Goal: Task Accomplishment & Management: Complete application form

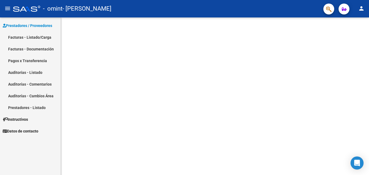
click at [29, 36] on link "Facturas - Listado/Carga" at bounding box center [30, 37] width 61 height 12
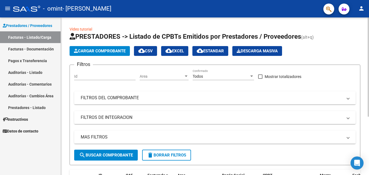
scroll to position [92, 0]
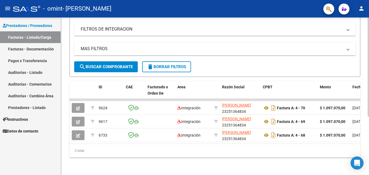
click at [368, 169] on div at bounding box center [368, 95] width 1 height 157
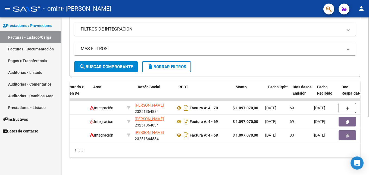
scroll to position [0, 76]
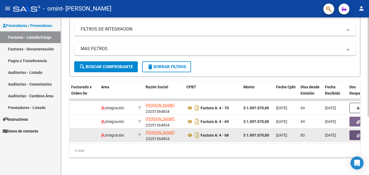
click at [357, 133] on icon "button" at bounding box center [359, 135] width 4 height 4
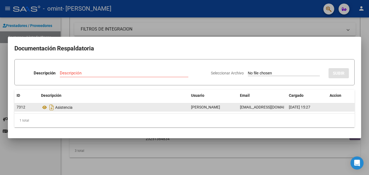
click at [137, 109] on div "Asistencia" at bounding box center [114, 107] width 146 height 9
click at [52, 104] on icon "Descargar documento" at bounding box center [51, 107] width 7 height 9
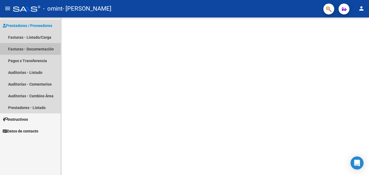
click at [15, 48] on link "Facturas - Documentación" at bounding box center [30, 49] width 61 height 12
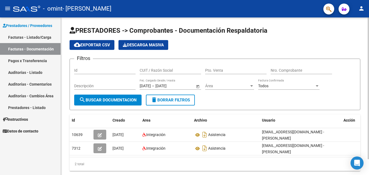
scroll to position [18, 0]
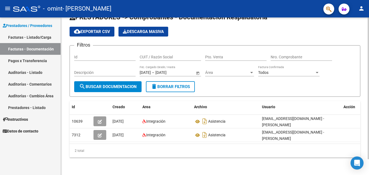
click at [369, 173] on div at bounding box center [368, 95] width 1 height 157
click at [369, 173] on div at bounding box center [368, 103] width 1 height 141
click at [128, 84] on span "search Buscar Documentacion" at bounding box center [108, 86] width 58 height 5
click at [317, 70] on div at bounding box center [317, 72] width 5 height 4
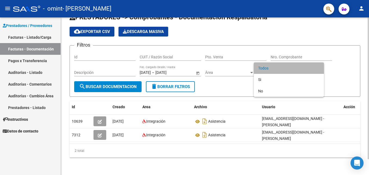
click at [317, 69] on span "Todos" at bounding box center [288, 67] width 61 height 11
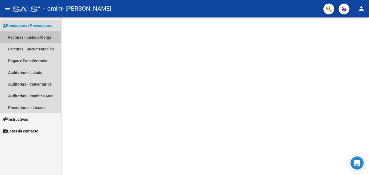
click at [23, 38] on link "Facturas - Listado/Carga" at bounding box center [30, 37] width 61 height 12
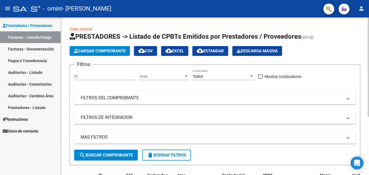
click at [115, 156] on span "search Buscar Comprobante" at bounding box center [106, 154] width 54 height 5
click at [365, 156] on div "Video tutorial PRESTADORES -> Listado de CPBTs Emitidos por Prestadores / Prove…" at bounding box center [215, 139] width 308 height 245
click at [367, 171] on div "Video tutorial PRESTADORES -> Listado de CPBTs Emitidos por Prestadores / Prove…" at bounding box center [215, 139] width 308 height 245
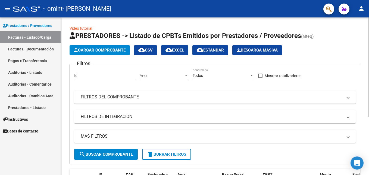
drag, startPoint x: 367, startPoint y: 171, endPoint x: 364, endPoint y: 148, distance: 22.4
click at [364, 148] on div "Video tutorial PRESTADORES -> Listado de CPBTs Emitidos por Prestadores / Prove…" at bounding box center [215, 139] width 308 height 245
drag, startPoint x: 364, startPoint y: 148, endPoint x: 366, endPoint y: 169, distance: 21.3
click at [366, 169] on div "Video tutorial PRESTADORES -> Listado de CPBTs Emitidos por Prestadores / Prove…" at bounding box center [215, 139] width 308 height 245
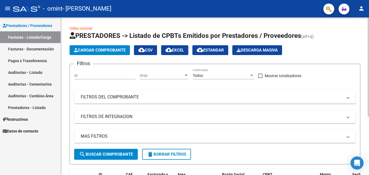
click at [366, 169] on div "Video tutorial PRESTADORES -> Listado de CPBTs Emitidos por Prestadores / Prove…" at bounding box center [215, 139] width 308 height 245
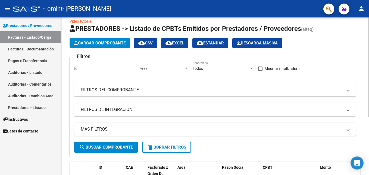
click at [366, 169] on div "Video tutorial PRESTADORES -> Listado de CPBTs Emitidos por Prestadores / Prove…" at bounding box center [215, 132] width 308 height 245
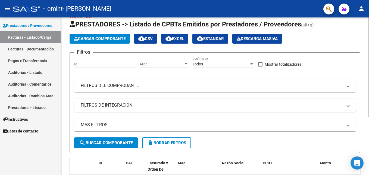
click at [366, 169] on div "Video tutorial PRESTADORES -> Listado de CPBTs Emitidos por Prestadores / Prove…" at bounding box center [215, 127] width 308 height 245
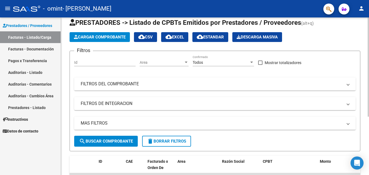
click at [366, 169] on div "Video tutorial PRESTADORES -> Listado de CPBTs Emitidos por Prestadores / Prove…" at bounding box center [215, 126] width 308 height 245
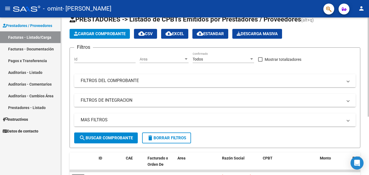
click at [366, 169] on div "Video tutorial PRESTADORES -> Listado de CPBTs Emitidos por Prestadores / Prove…" at bounding box center [215, 122] width 308 height 245
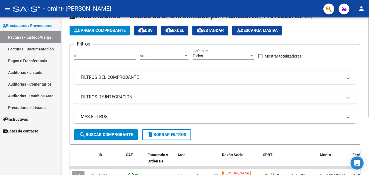
scroll to position [24, 0]
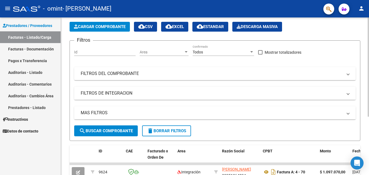
click at [366, 169] on div "Video tutorial PRESTADORES -> Listado de CPBTs Emitidos por Prestadores / Prove…" at bounding box center [215, 115] width 308 height 245
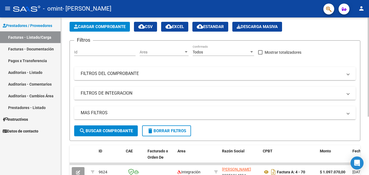
click at [366, 169] on div "Video tutorial PRESTADORES -> Listado de CPBTs Emitidos por Prestadores / Prove…" at bounding box center [215, 115] width 308 height 245
click at [365, 145] on div "Video tutorial PRESTADORES -> Listado de CPBTs Emitidos por Prestadores / Prove…" at bounding box center [215, 115] width 308 height 245
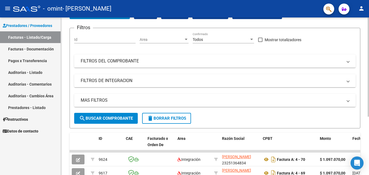
scroll to position [73, 0]
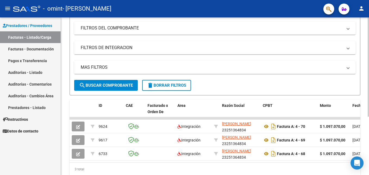
drag, startPoint x: 365, startPoint y: 145, endPoint x: 366, endPoint y: 171, distance: 26.7
click at [366, 171] on div "Video tutorial PRESTADORES -> Listado de CPBTs Emitidos por Prestadores / Prove…" at bounding box center [215, 70] width 308 height 245
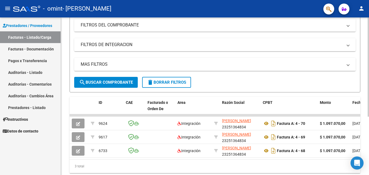
click at [201, 169] on div "3 total" at bounding box center [215, 166] width 291 height 14
click at [367, 170] on div "Video tutorial PRESTADORES -> Listado de CPBTs Emitidos por Prestadores / Prove…" at bounding box center [215, 67] width 308 height 245
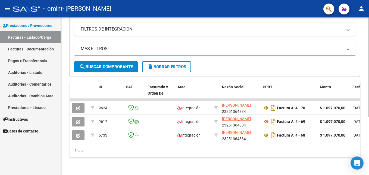
click at [369, 169] on html "menu - omint - JUAREZ [PERSON_NAME] person Prestadores / Proveedores Facturas -…" at bounding box center [184, 87] width 369 height 175
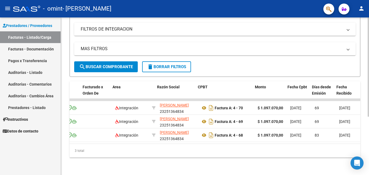
scroll to position [0, 65]
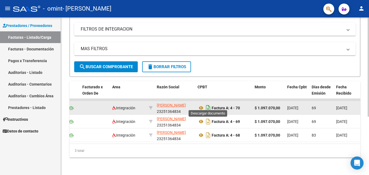
click at [209, 104] on icon "Descargar documento" at bounding box center [208, 107] width 7 height 9
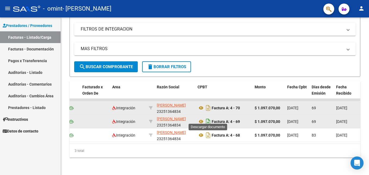
click at [208, 118] on icon "Descargar documento" at bounding box center [208, 121] width 7 height 9
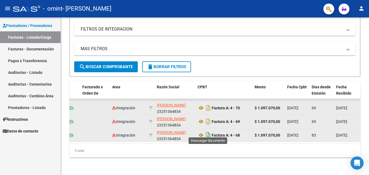
click at [208, 131] on icon "Descargar documento" at bounding box center [208, 135] width 7 height 9
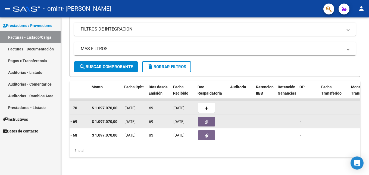
scroll to position [0, 228]
click at [207, 120] on icon "button" at bounding box center [207, 122] width 4 height 4
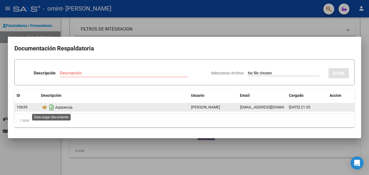
click at [51, 108] on icon "Descargar documento" at bounding box center [51, 107] width 7 height 9
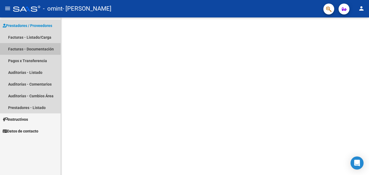
click at [17, 49] on link "Facturas - Documentación" at bounding box center [30, 49] width 61 height 12
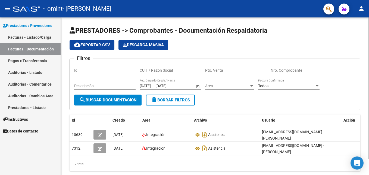
click at [364, 150] on div "PRESTADORES -> Comprobantes - Documentación Respaldatoria cloud_download Export…" at bounding box center [215, 102] width 308 height 171
click at [364, 152] on div "PRESTADORES -> Comprobantes - Documentación Respaldatoria cloud_download Export…" at bounding box center [215, 102] width 308 height 171
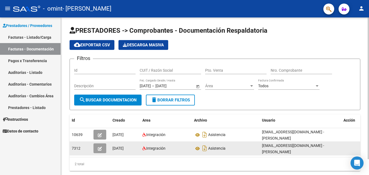
click at [349, 154] on datatable-body-cell at bounding box center [355, 147] width 27 height 13
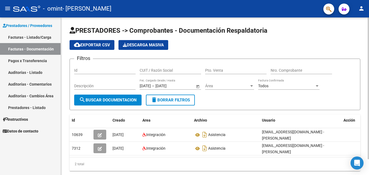
click at [365, 155] on div "PRESTADORES -> Comprobantes - Documentación Respaldatoria cloud_download Export…" at bounding box center [215, 102] width 308 height 171
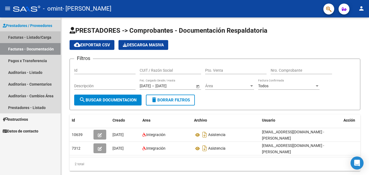
click at [12, 38] on link "Facturas - Listado/Carga" at bounding box center [30, 37] width 61 height 12
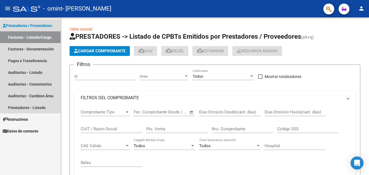
click at [12, 38] on link "Facturas - Listado/Carga" at bounding box center [30, 37] width 61 height 12
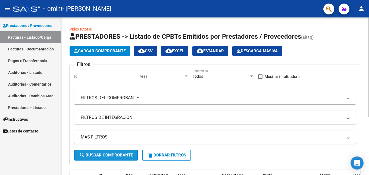
click at [93, 152] on button "search Buscar Comprobante" at bounding box center [106, 154] width 64 height 11
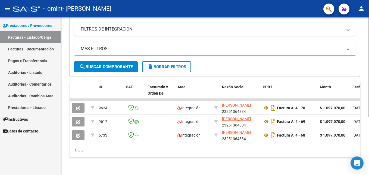
click at [368, 159] on div at bounding box center [368, 95] width 1 height 157
click at [368, 159] on div at bounding box center [368, 125] width 1 height 99
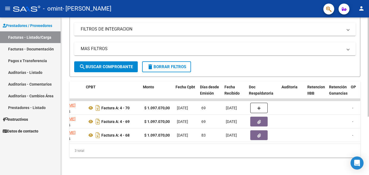
scroll to position [0, 185]
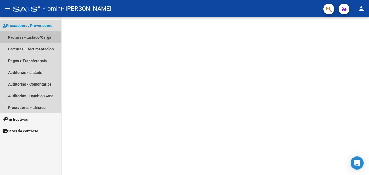
click at [13, 39] on link "Facturas - Listado/Carga" at bounding box center [30, 37] width 61 height 12
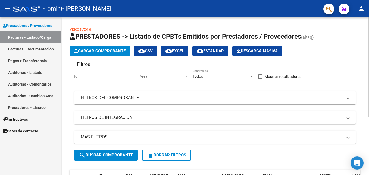
click at [367, 166] on div "Video tutorial PRESTADORES -> Listado de CPBTs Emitidos por Prestadores / Prove…" at bounding box center [215, 139] width 308 height 245
click at [367, 169] on div "Video tutorial PRESTADORES -> Listado de CPBTs Emitidos por Prestadores / Prove…" at bounding box center [215, 139] width 308 height 245
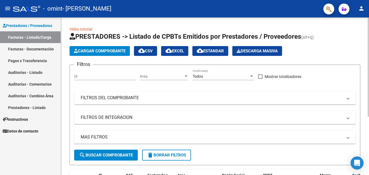
drag, startPoint x: 366, startPoint y: 170, endPoint x: 369, endPoint y: 130, distance: 40.6
click at [369, 130] on div "Video tutorial PRESTADORES -> Listado de CPBTs Emitidos por Prestadores / Prove…" at bounding box center [216, 139] width 310 height 245
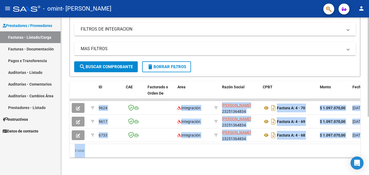
click at [369, 130] on div at bounding box center [368, 95] width 1 height 157
click at [309, 167] on div "Video tutorial PRESTADORES -> Listado de CPBTs Emitidos por Prestadores / Prove…" at bounding box center [215, 51] width 308 height 245
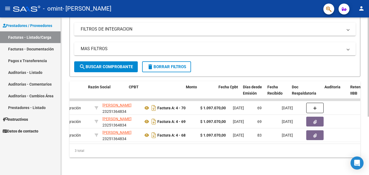
scroll to position [0, 156]
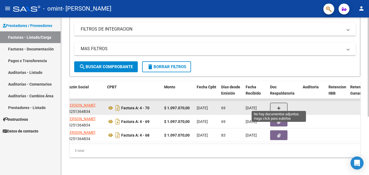
click at [278, 106] on icon "button" at bounding box center [279, 108] width 4 height 4
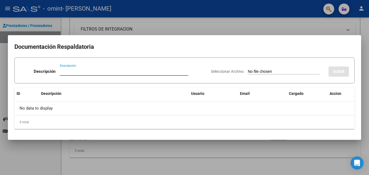
click at [160, 81] on form "Descripción Descripción Seleccionar Archivo SUBIR" at bounding box center [184, 70] width 341 height 26
click at [97, 64] on div "Descripción Descripción" at bounding box center [113, 72] width 187 height 16
click at [60, 70] on input "Descripción" at bounding box center [124, 71] width 129 height 5
type input "asistencias"
click at [248, 69] on input "Seleccionar Archivo" at bounding box center [284, 71] width 72 height 5
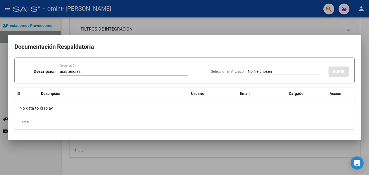
type input "C:\fakepath\asist.mayo2025 luciano .pdf"
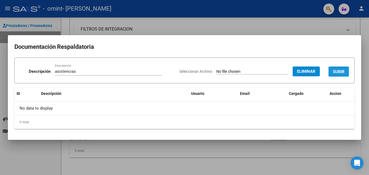
click at [342, 72] on span "SUBIR" at bounding box center [339, 71] width 12 height 5
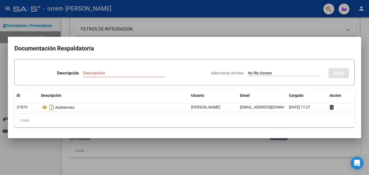
click at [262, 138] on div at bounding box center [184, 87] width 369 height 175
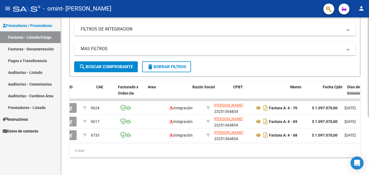
scroll to position [0, 0]
